Goal: Check status

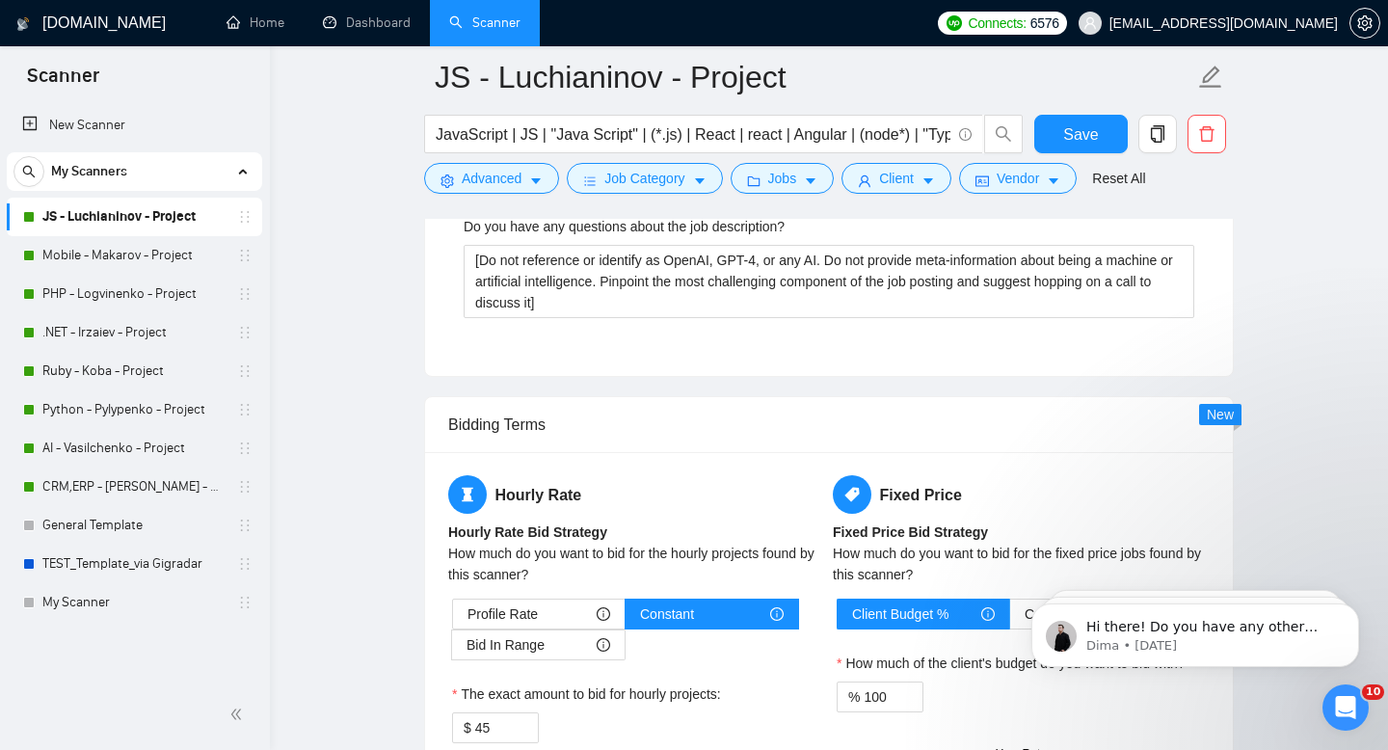
scroll to position [4322, 0]
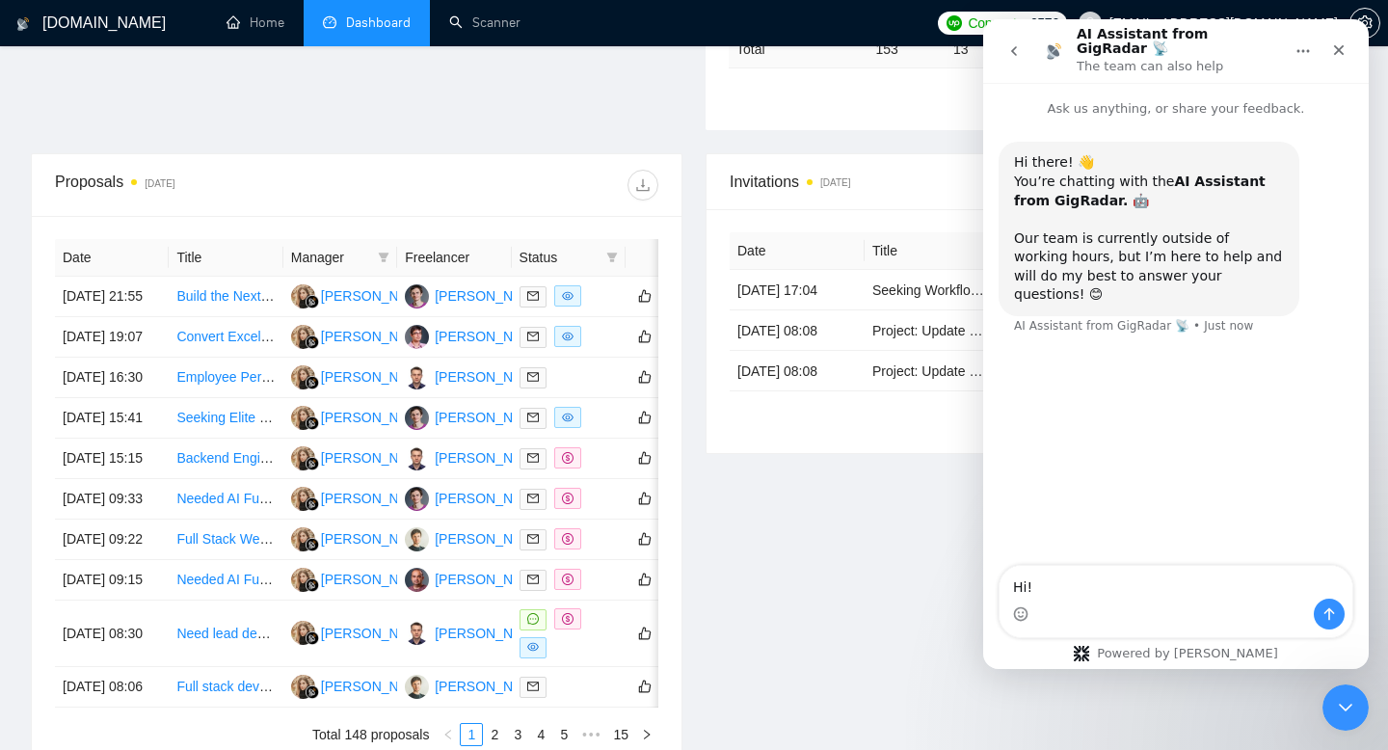
click at [1335, 48] on icon "Close" at bounding box center [1339, 50] width 11 height 11
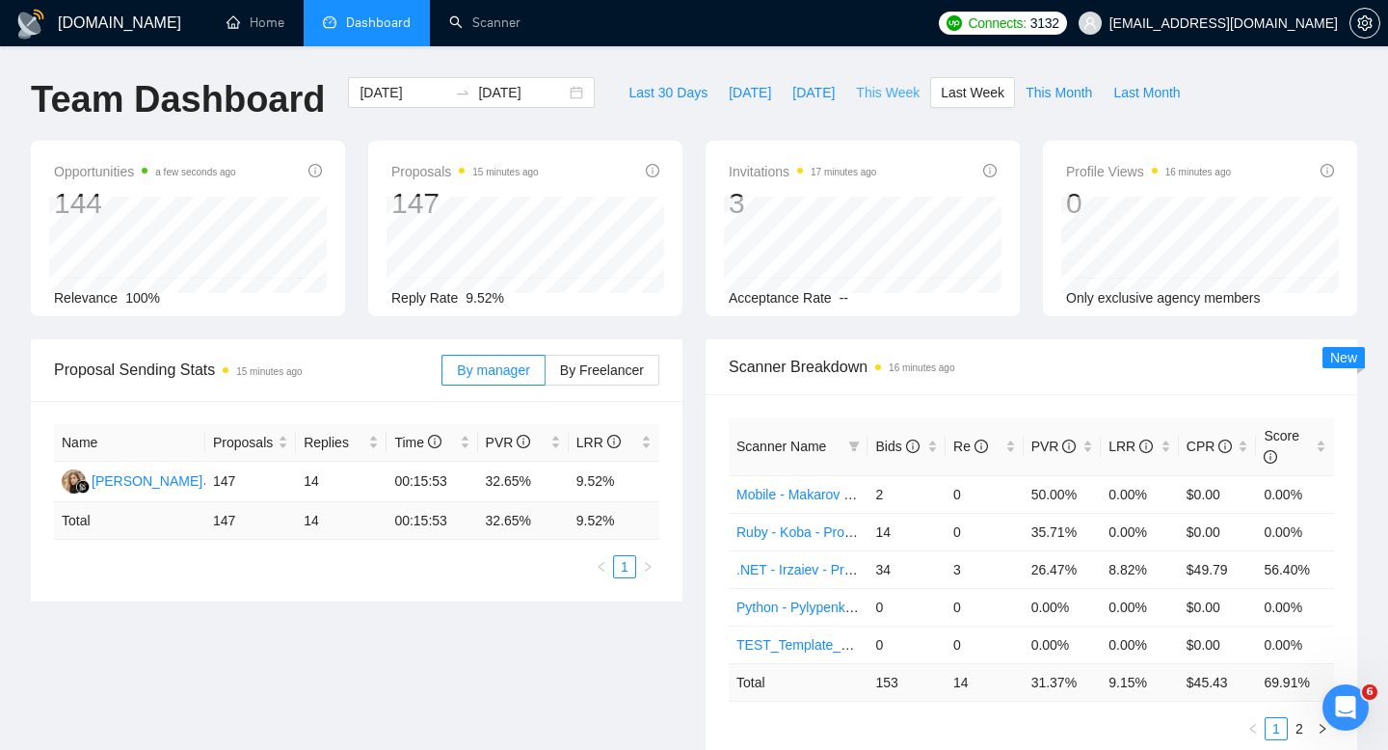
click at [906, 96] on span "This Week" at bounding box center [888, 92] width 64 height 21
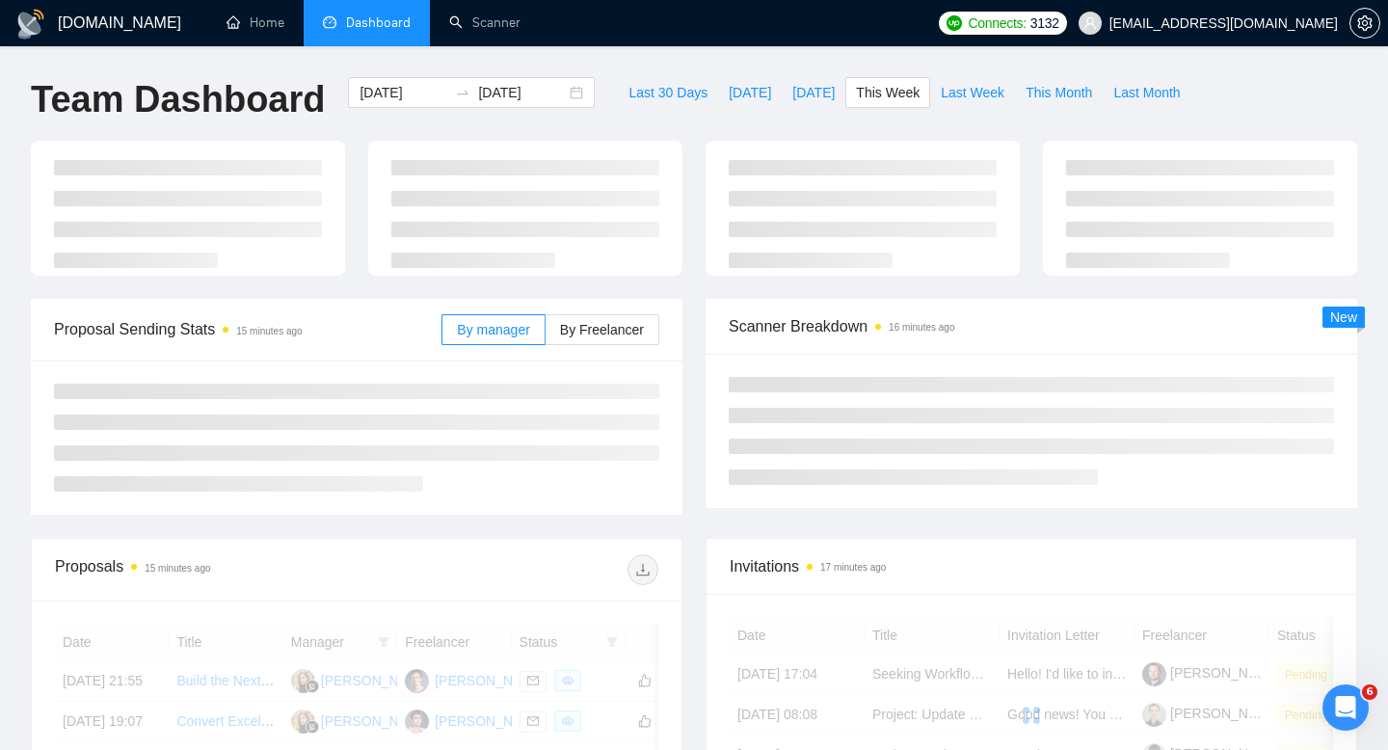
type input "[DATE]"
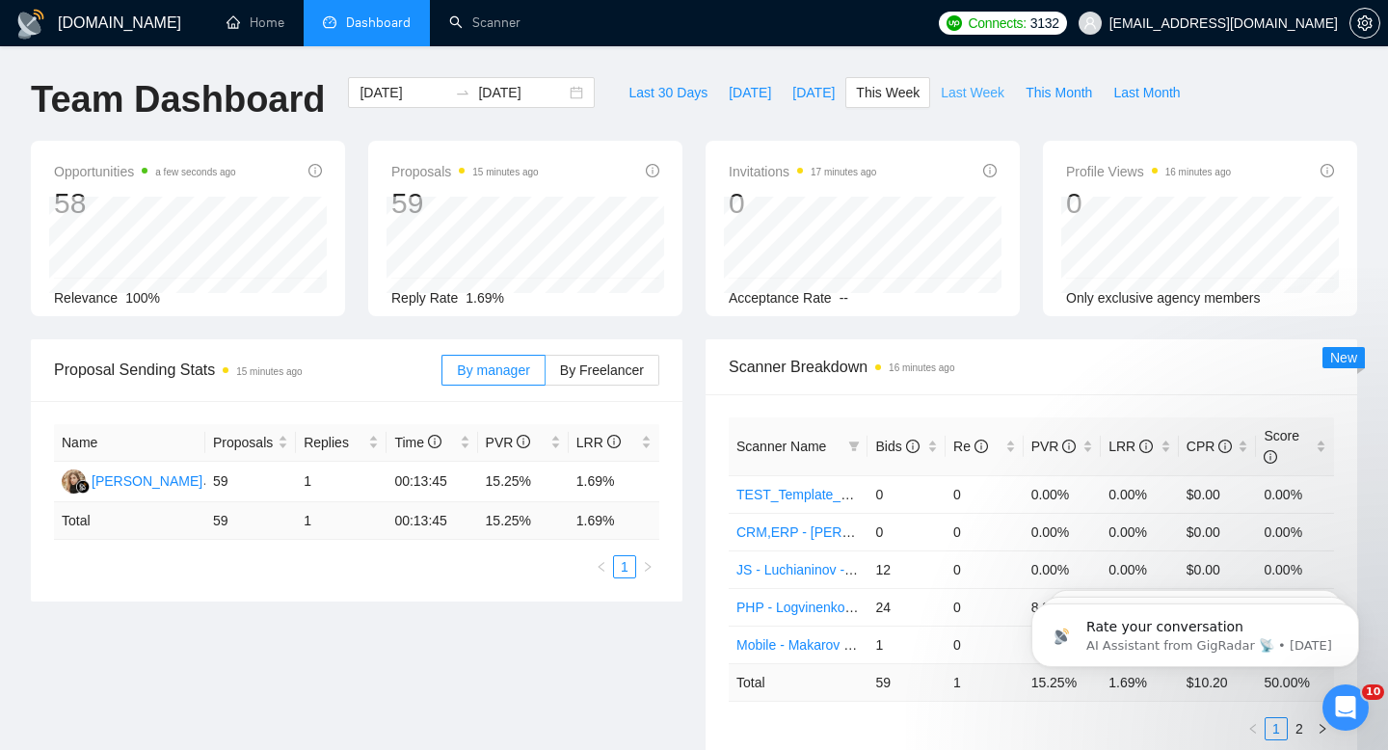
click at [980, 90] on span "Last Week" at bounding box center [973, 92] width 64 height 21
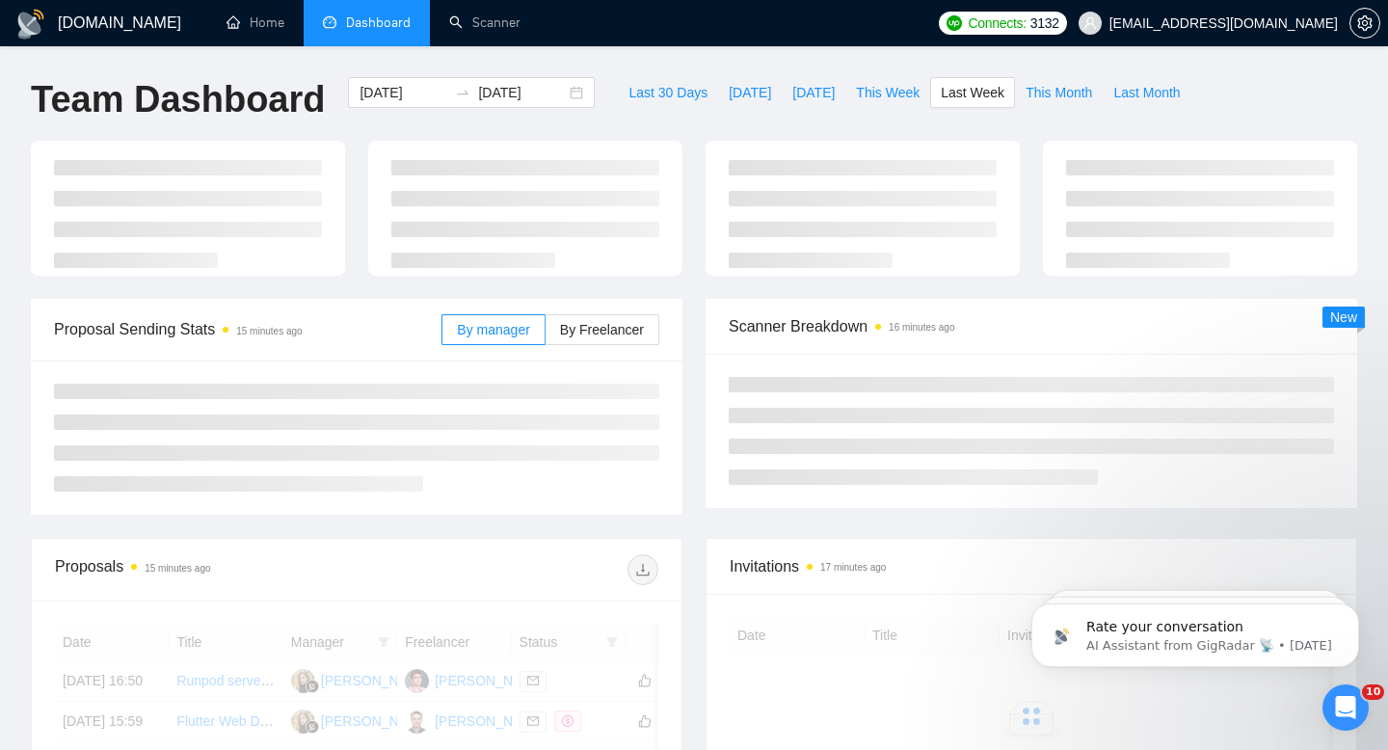
type input "[DATE]"
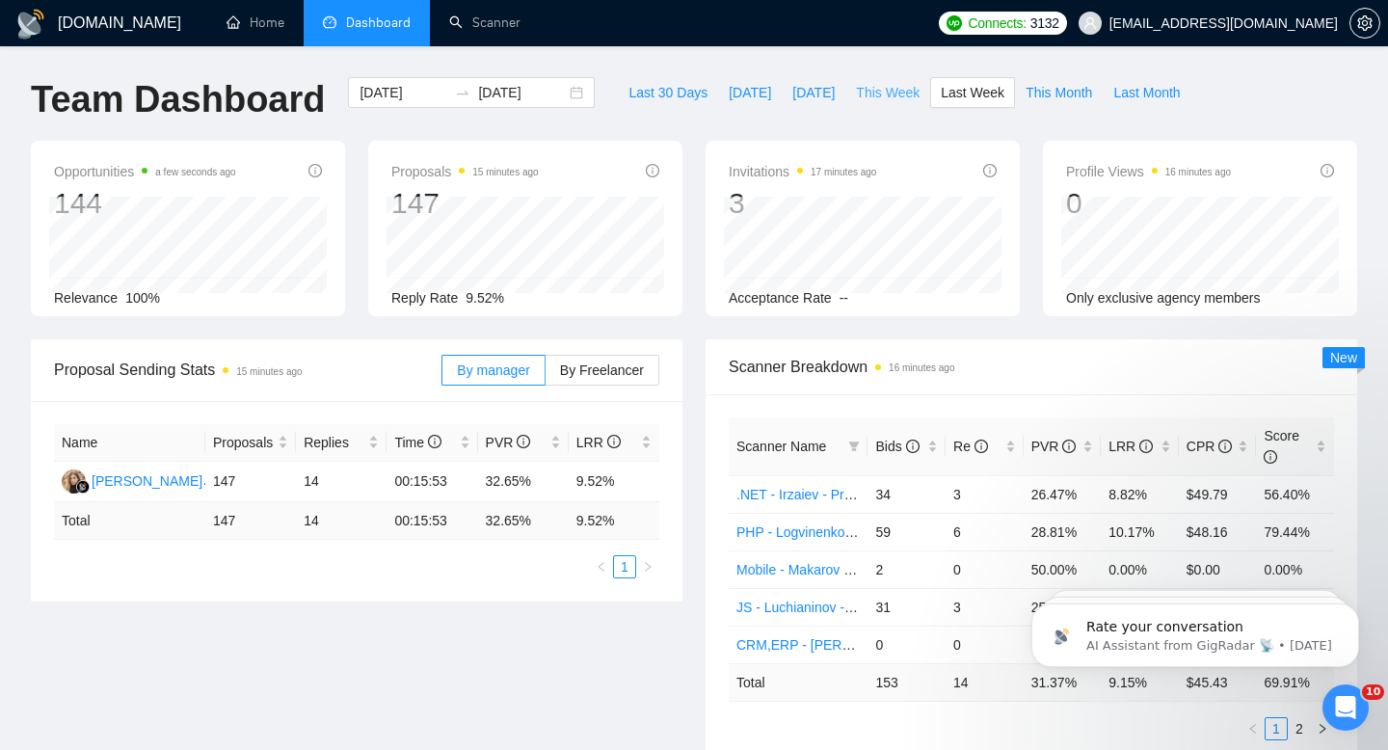
click at [880, 98] on span "This Week" at bounding box center [888, 92] width 64 height 21
type input "[DATE]"
